Goal: Task Accomplishment & Management: Manage account settings

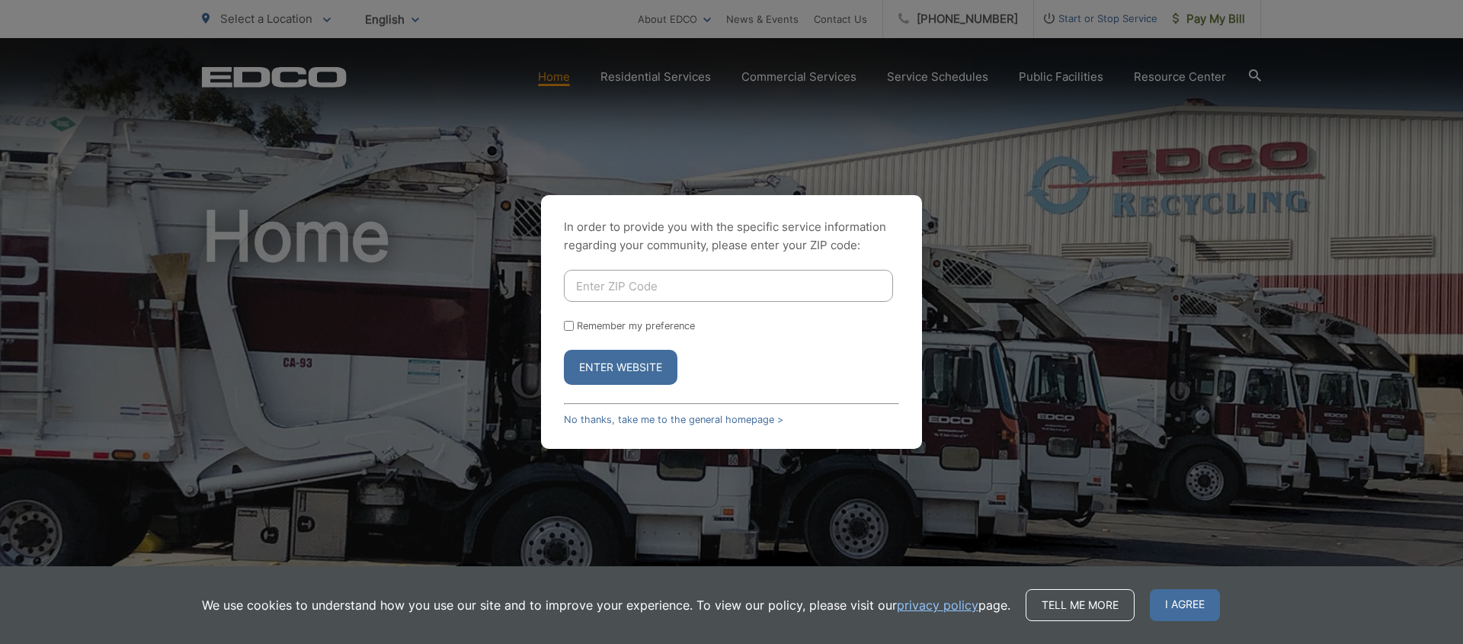
click at [600, 292] on input "Enter ZIP Code" at bounding box center [728, 286] width 329 height 32
type input "92019"
click at [642, 366] on button "Enter Website" at bounding box center [621, 367] width 114 height 35
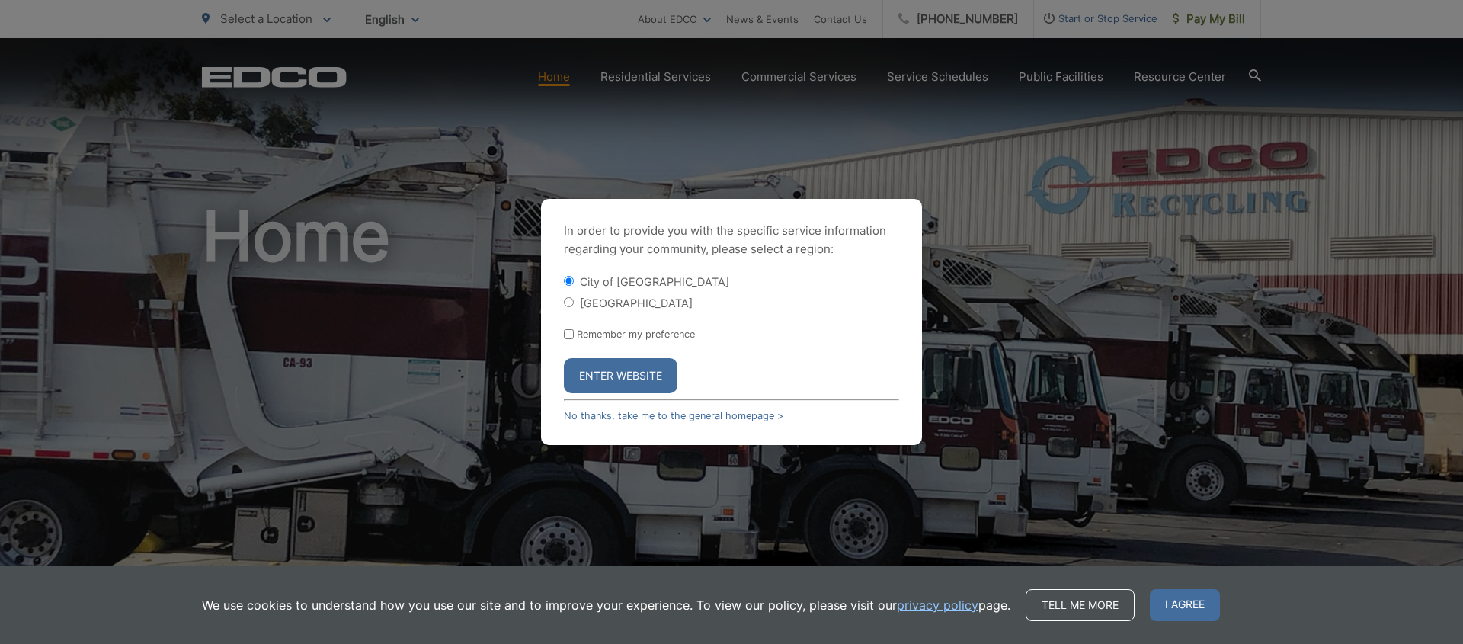
click at [569, 303] on input "[GEOGRAPHIC_DATA]" at bounding box center [569, 302] width 10 height 10
radio input "true"
click at [626, 378] on button "Enter Website" at bounding box center [621, 375] width 114 height 35
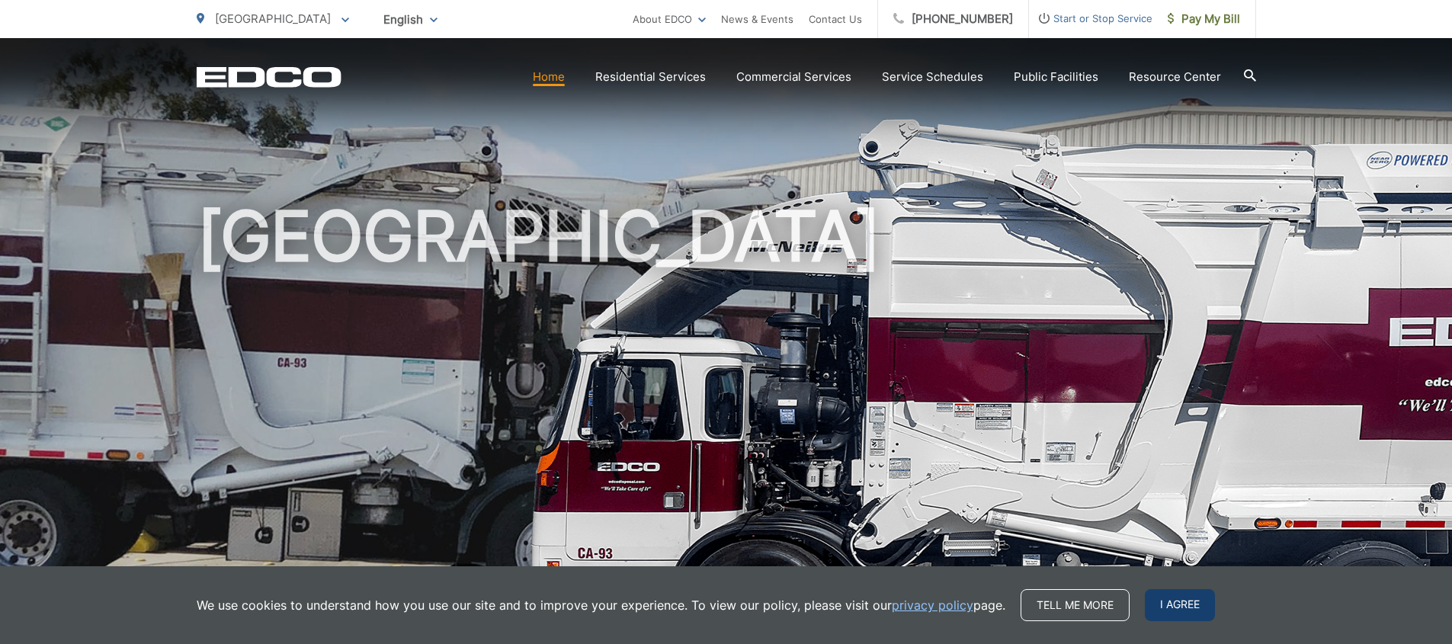
click at [1174, 598] on span "I agree" at bounding box center [1180, 605] width 70 height 32
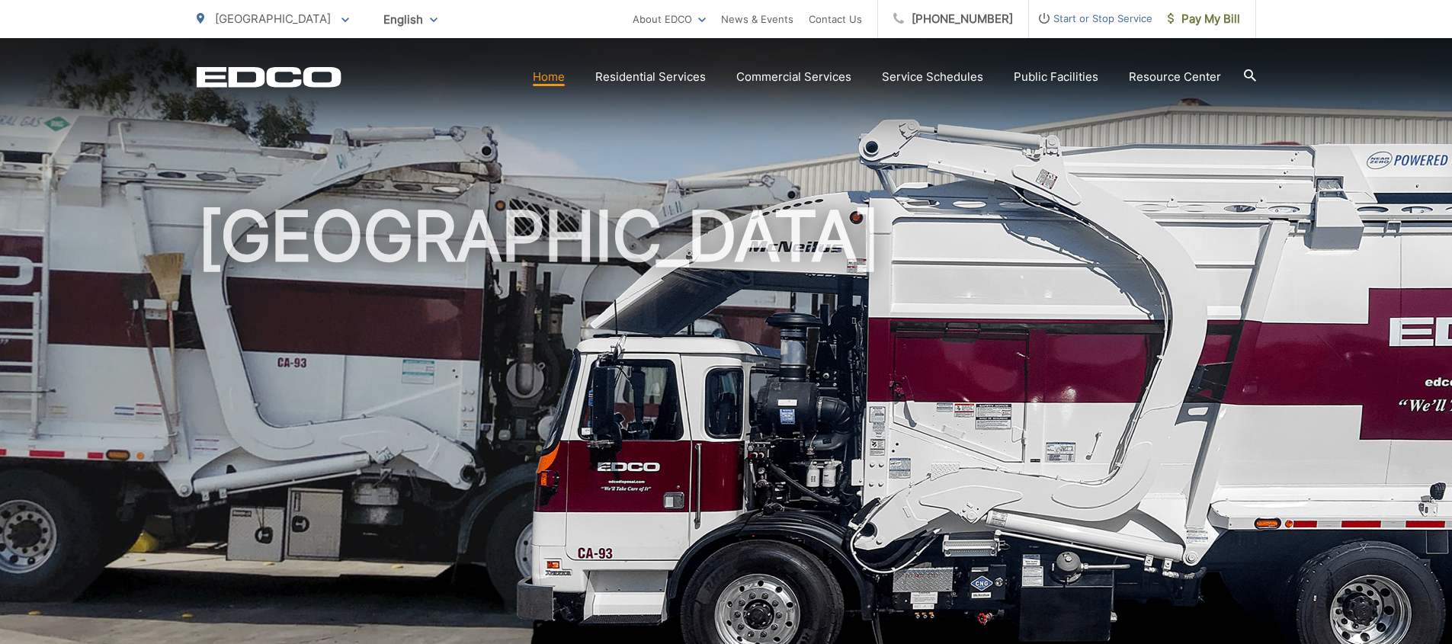
click at [559, 85] on link "Home" at bounding box center [549, 77] width 32 height 18
click at [561, 78] on link "Home" at bounding box center [549, 77] width 32 height 18
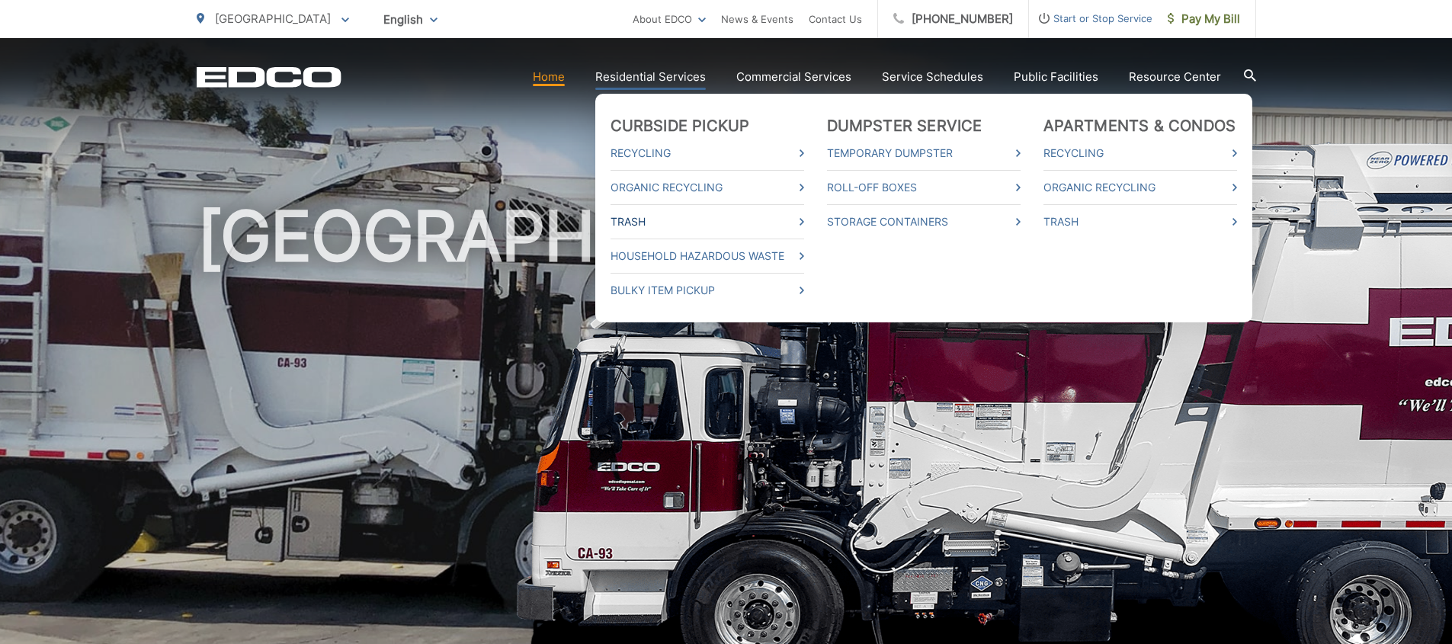
click at [639, 223] on link "Trash" at bounding box center [707, 222] width 194 height 18
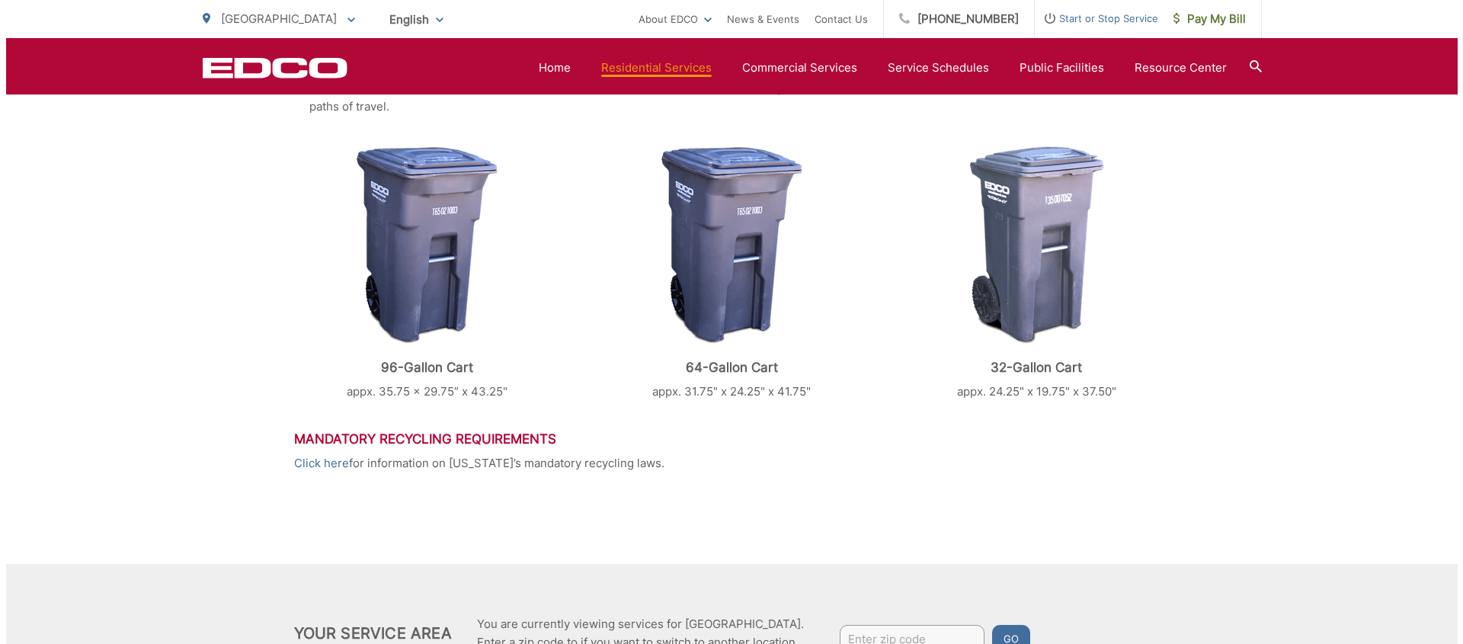
scroll to position [754, 0]
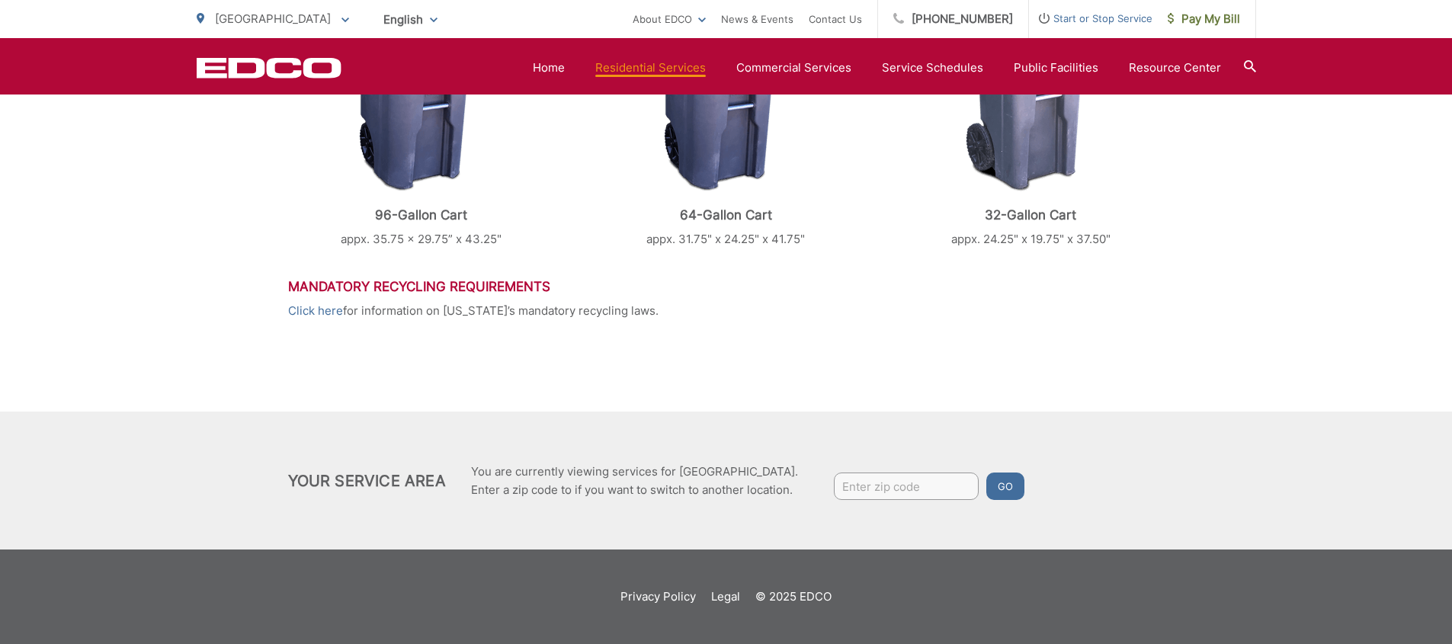
click at [931, 489] on input "Enter zip code" at bounding box center [906, 485] width 145 height 27
type input "92019"
click at [986, 472] on button "Go" at bounding box center [1005, 485] width 38 height 27
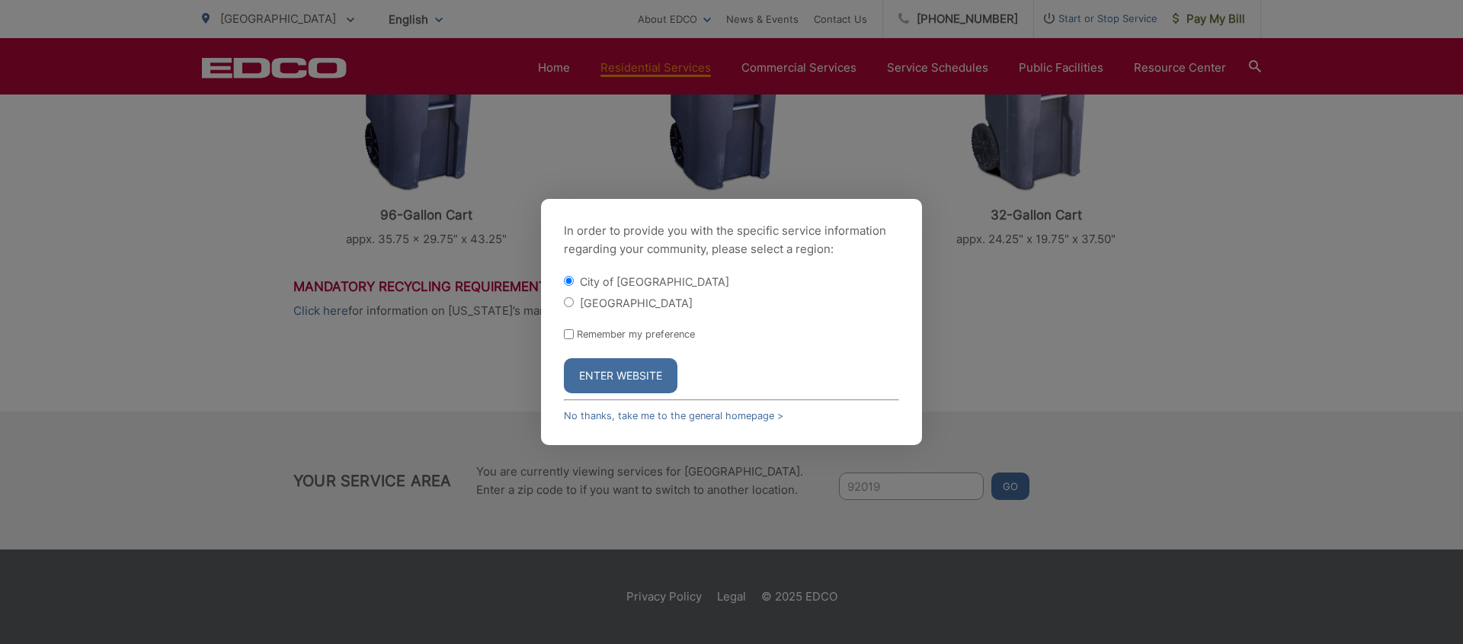
click at [570, 303] on input "[GEOGRAPHIC_DATA]" at bounding box center [569, 302] width 10 height 10
radio input "true"
click at [622, 371] on button "Enter Website" at bounding box center [621, 375] width 114 height 35
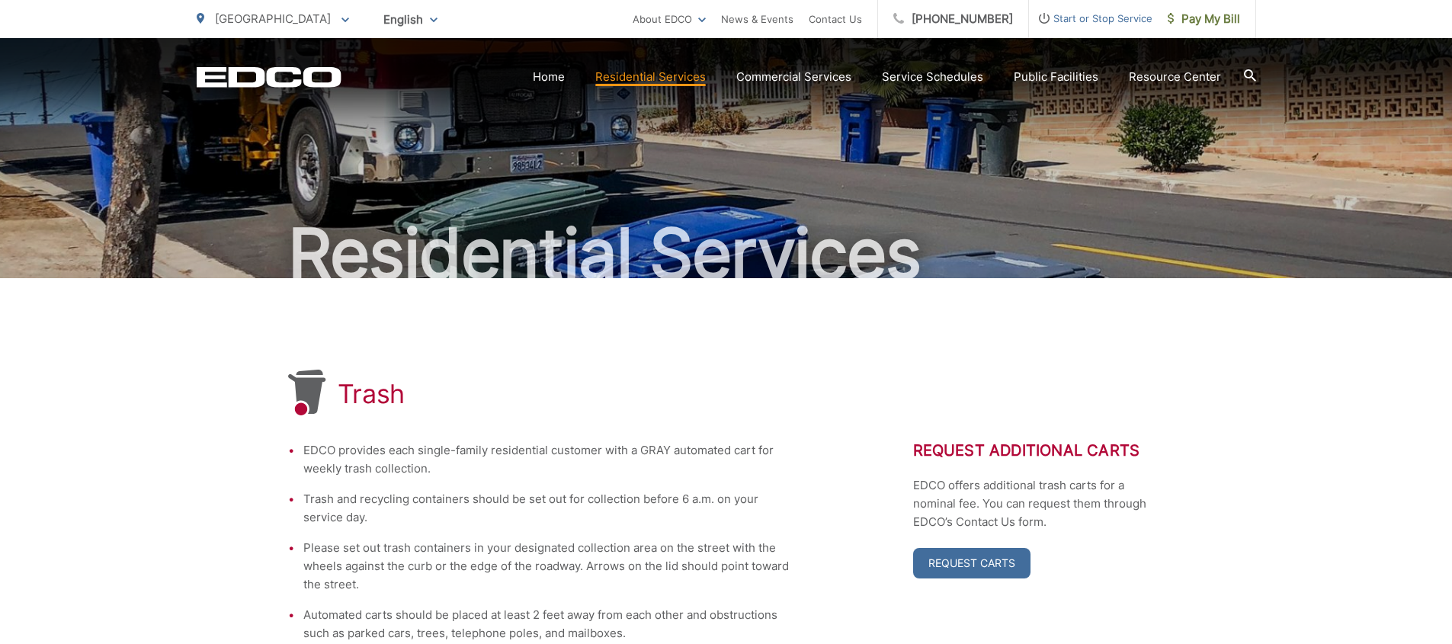
scroll to position [53, 0]
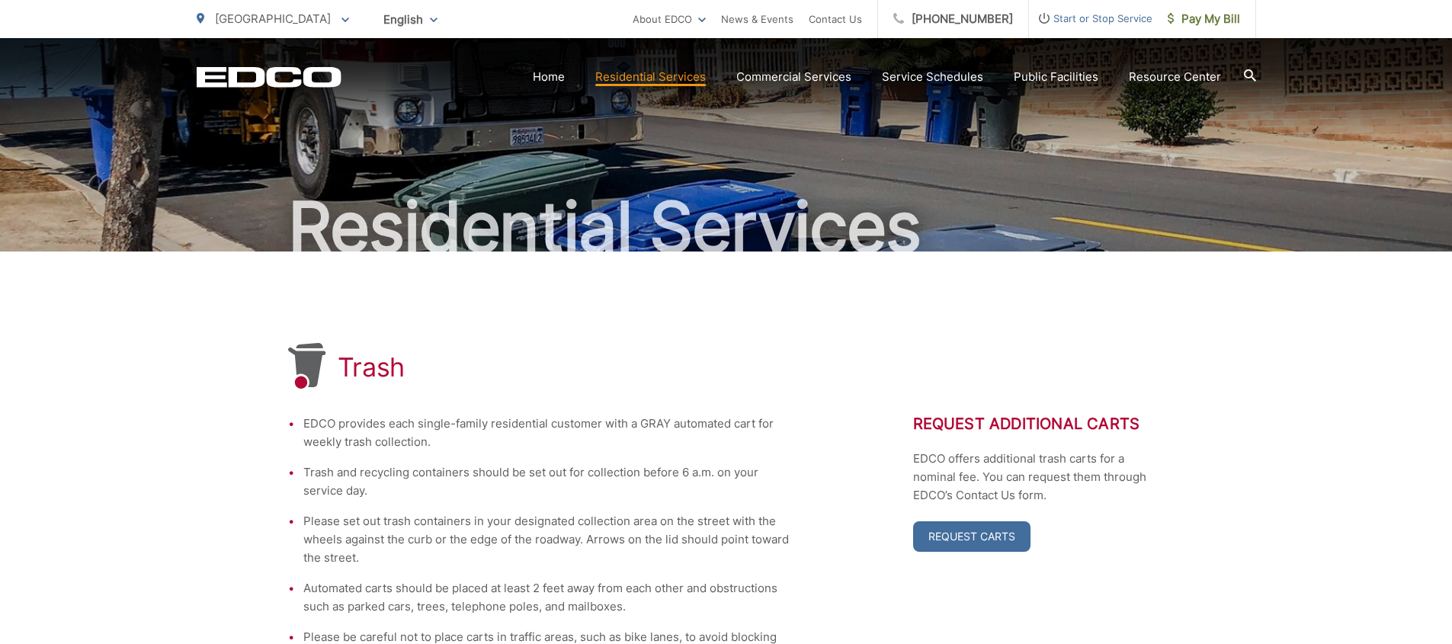
click at [1238, 189] on h2 "Residential Services" at bounding box center [726, 227] width 1059 height 76
click at [1138, 226] on h2 "Residential Services" at bounding box center [726, 227] width 1059 height 76
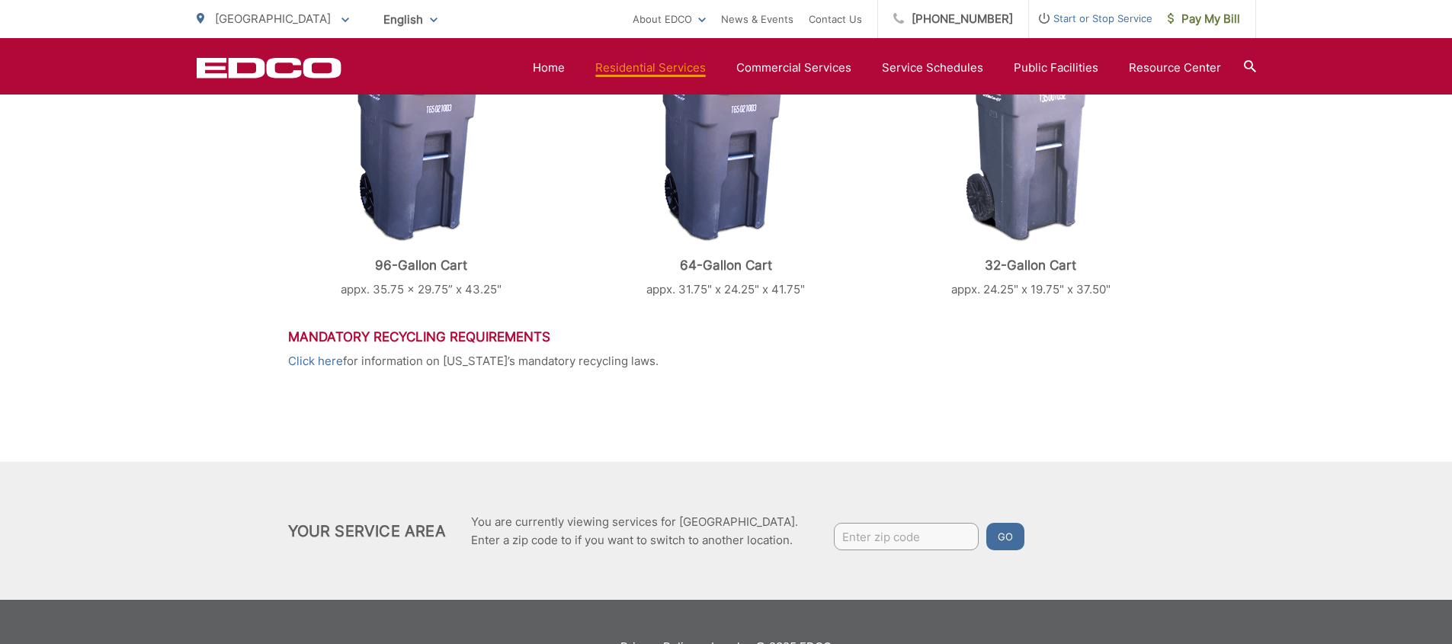
scroll to position [0, 0]
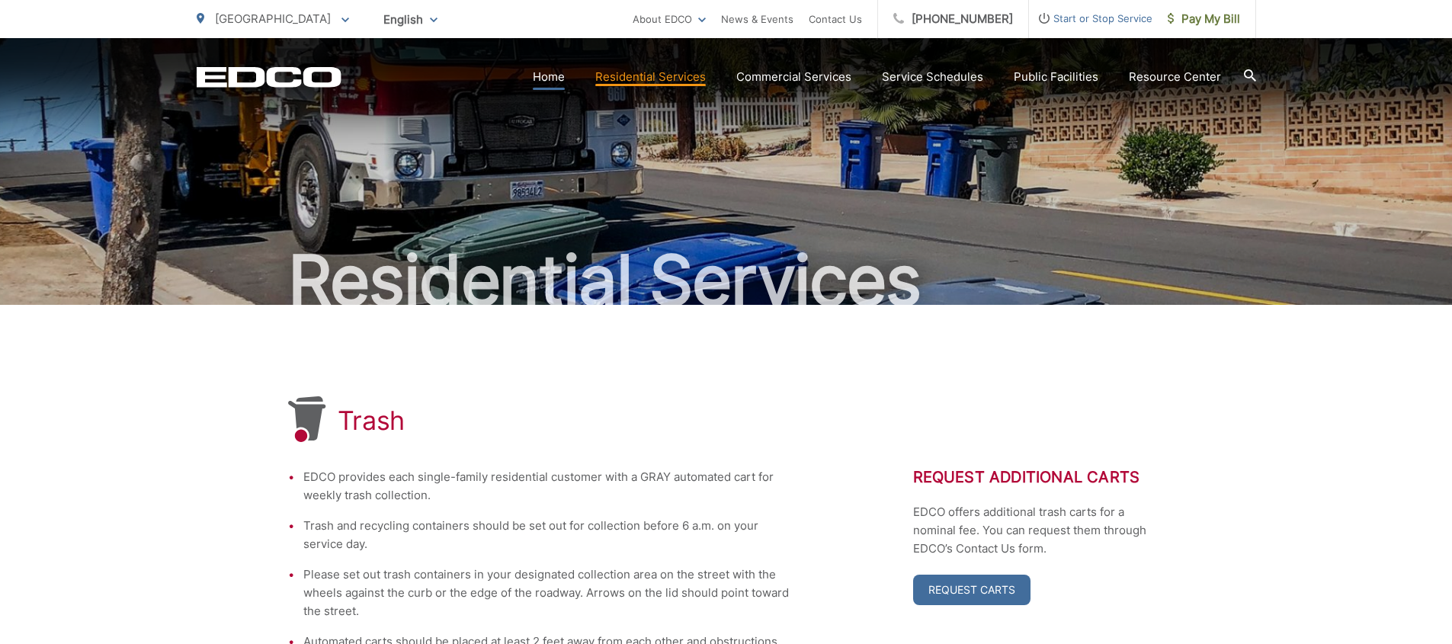
click at [553, 73] on link "Home" at bounding box center [549, 77] width 32 height 18
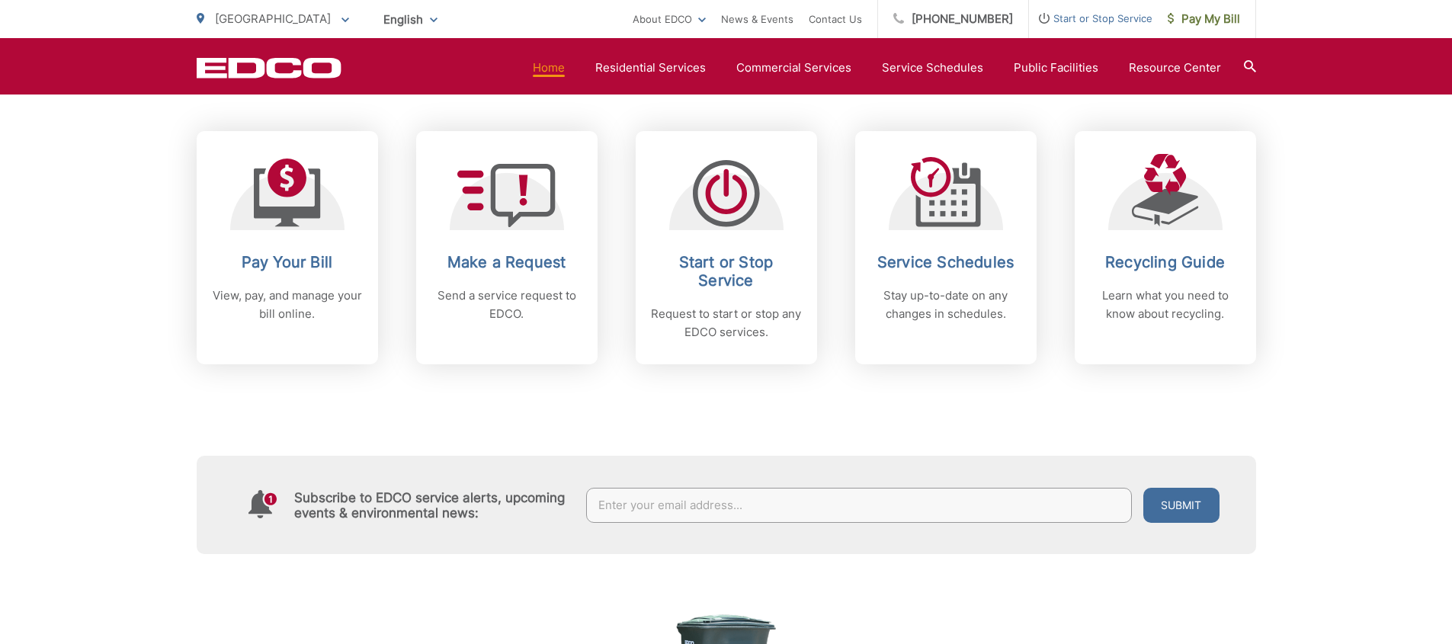
scroll to position [636, 0]
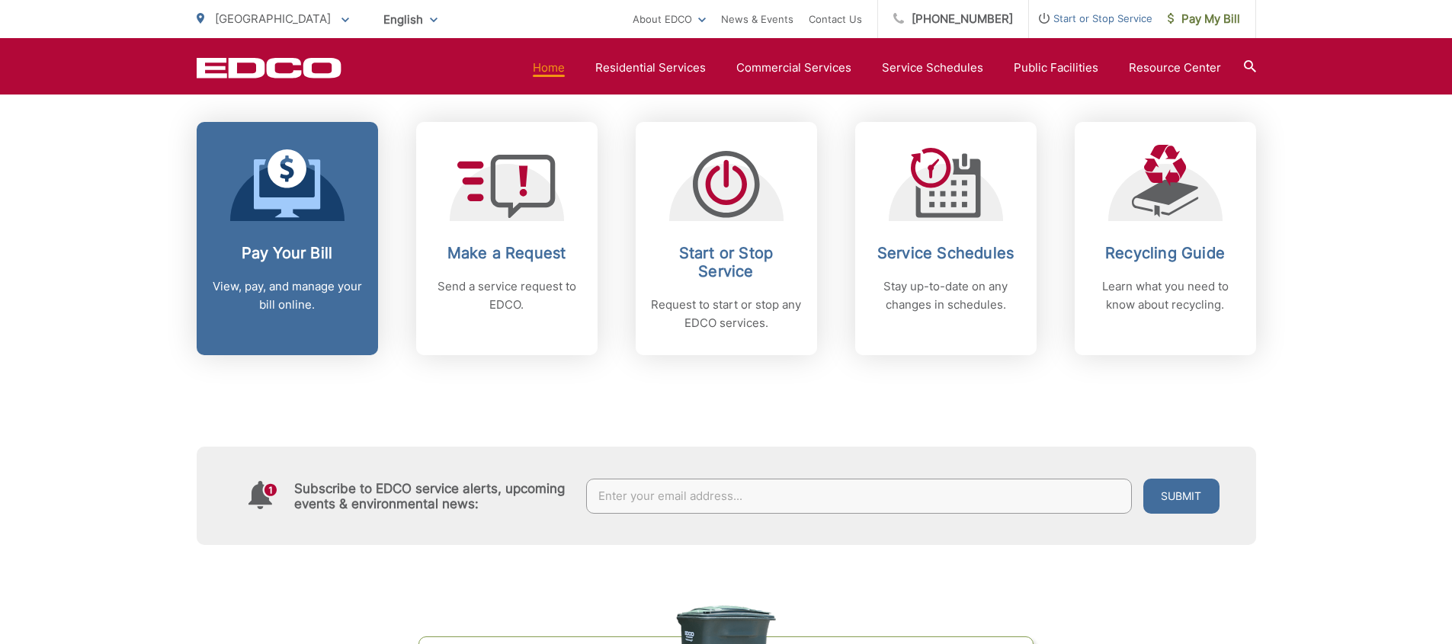
click at [273, 295] on p "View, pay, and manage your bill online." at bounding box center [287, 295] width 151 height 37
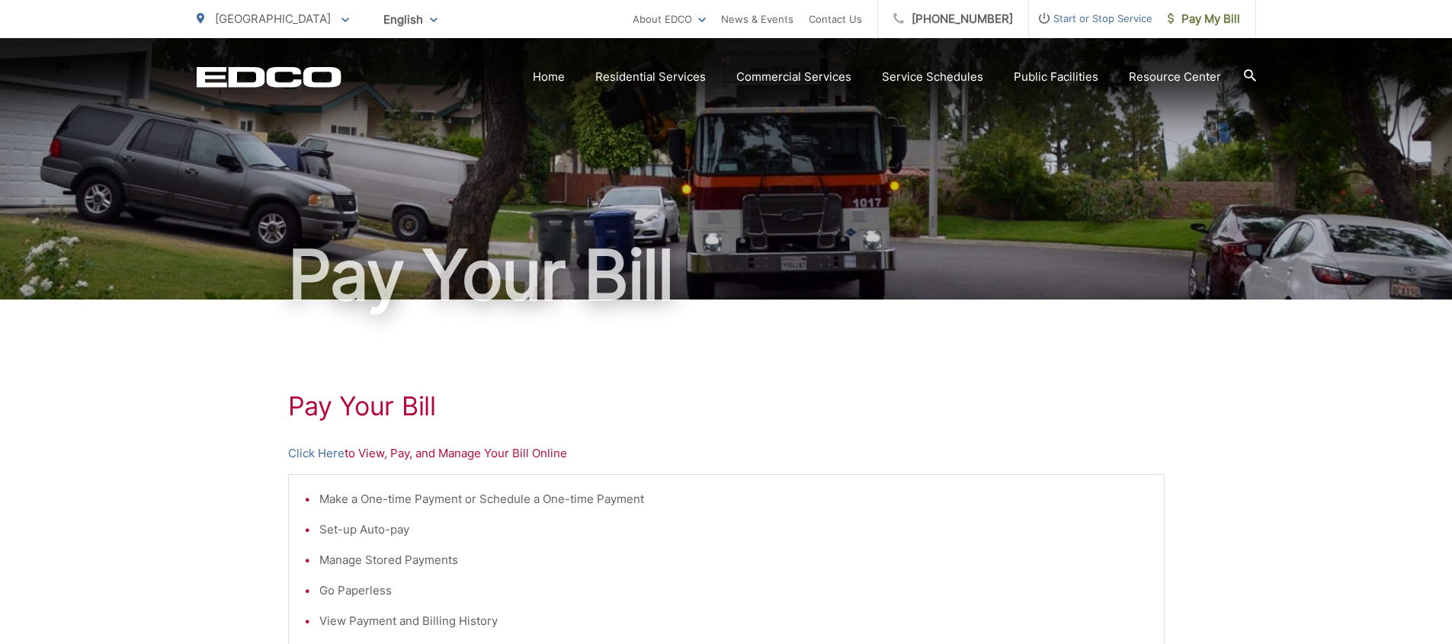
scroll to position [309, 0]
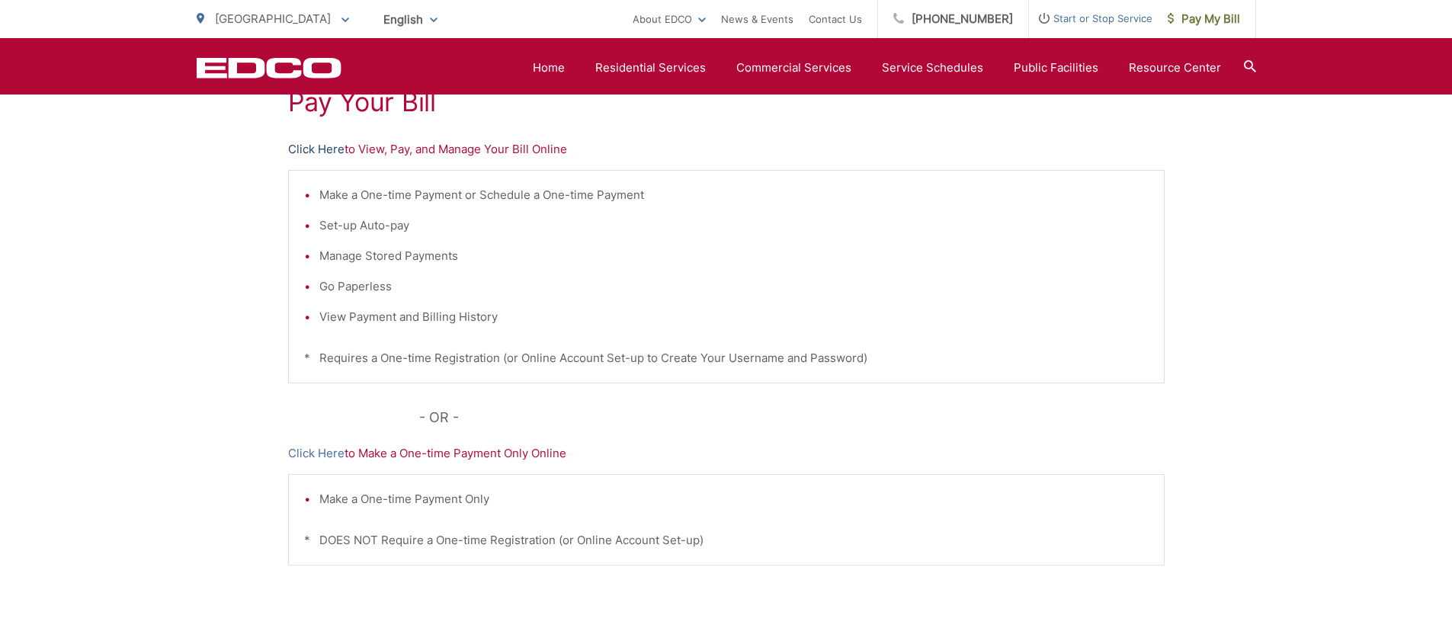
click at [330, 151] on link "Click Here" at bounding box center [316, 149] width 56 height 18
